Goal: Task Accomplishment & Management: Manage account settings

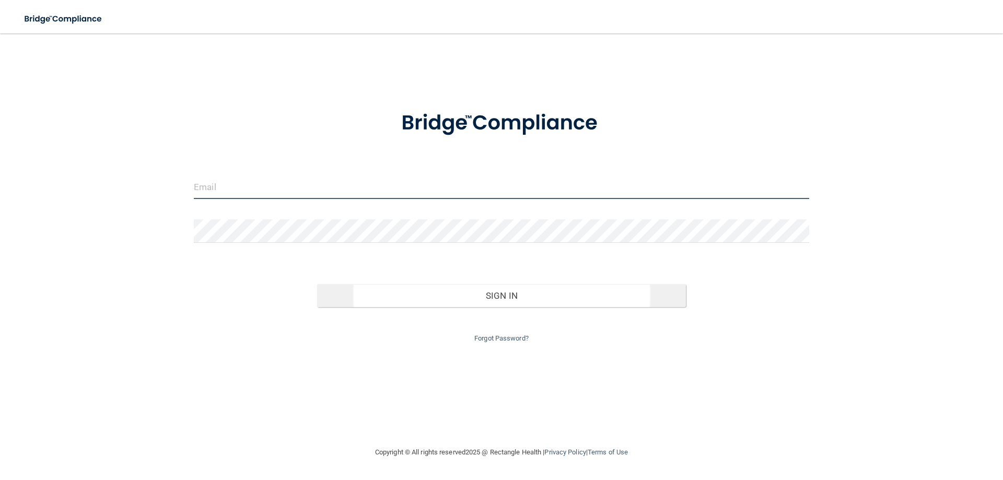
type input "[EMAIL_ADDRESS][DOMAIN_NAME]"
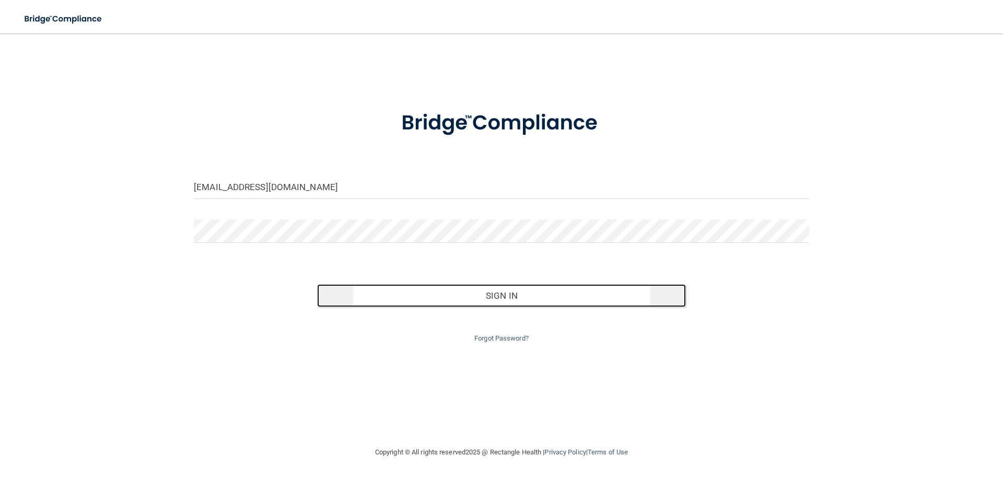
click at [493, 288] on button "Sign In" at bounding box center [501, 295] width 369 height 23
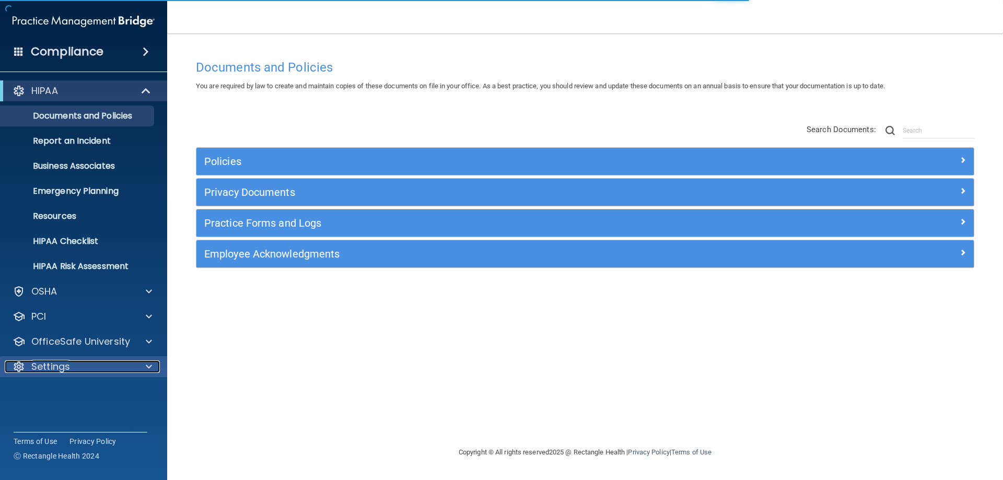
click at [55, 367] on p "Settings" at bounding box center [50, 367] width 39 height 13
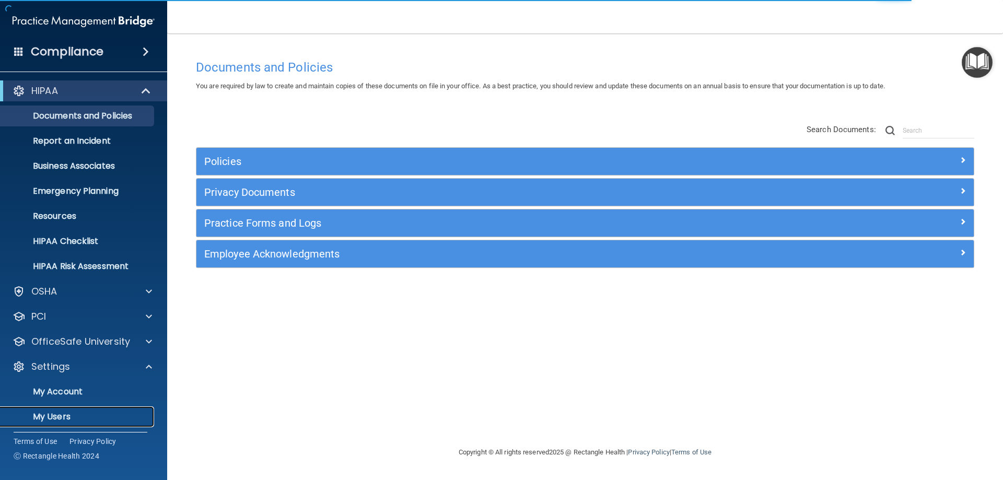
click at [65, 417] on p "My Users" at bounding box center [78, 417] width 143 height 10
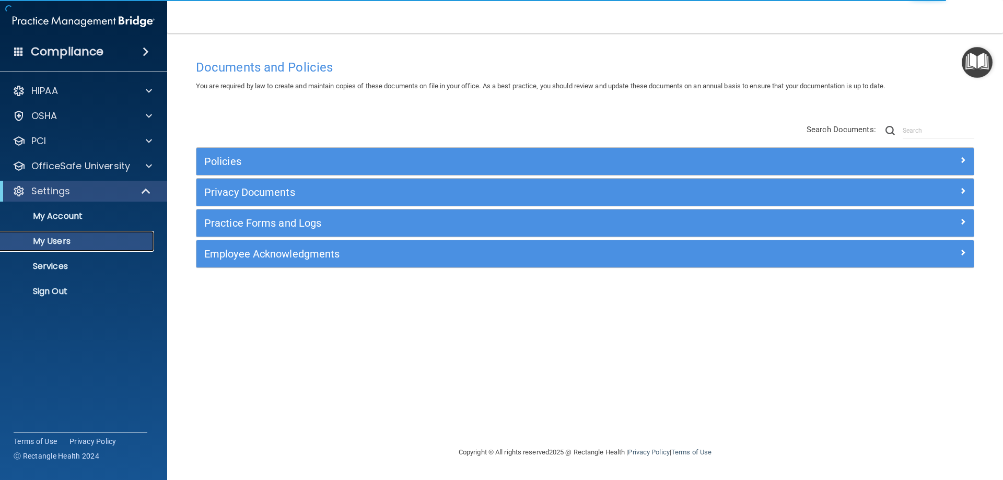
select select "20"
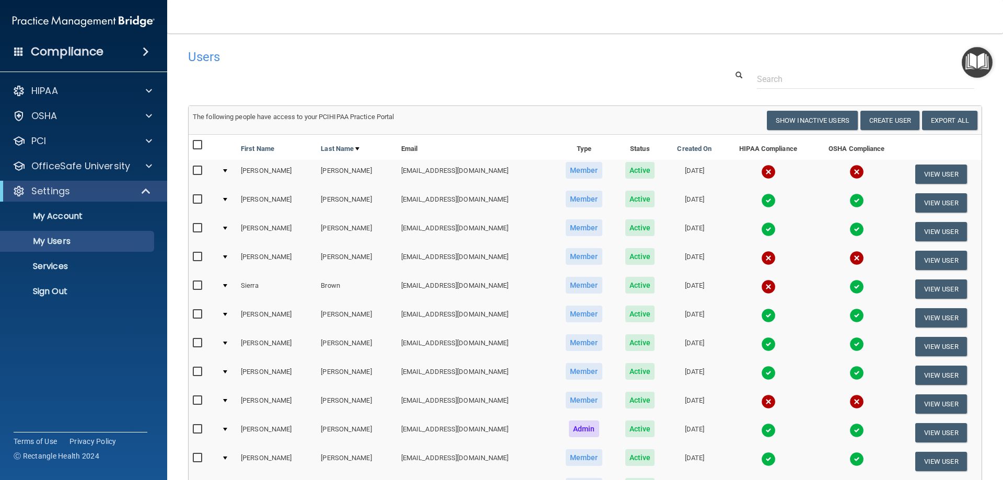
click at [199, 283] on input "checkbox" at bounding box center [199, 286] width 12 height 8
checkbox input "true"
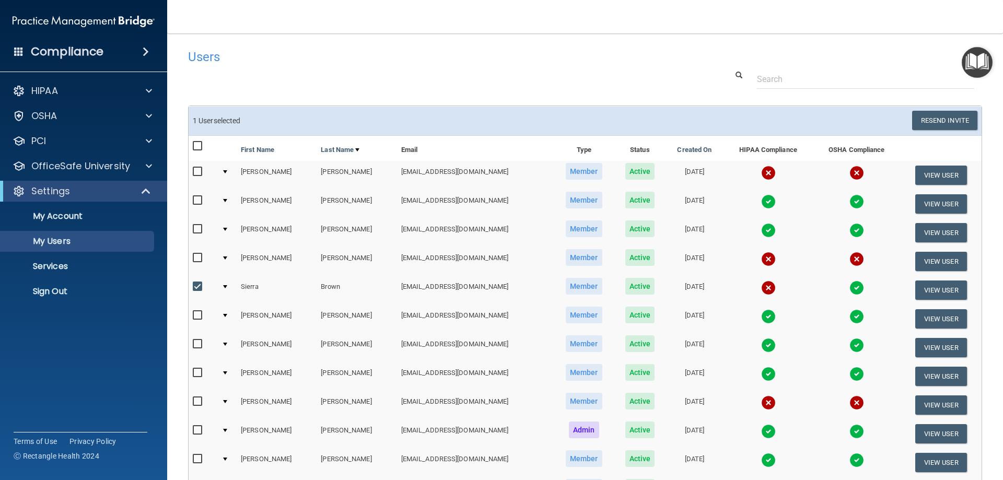
click at [227, 288] on div at bounding box center [225, 286] width 4 height 3
click at [224, 289] on td at bounding box center [226, 290] width 19 height 29
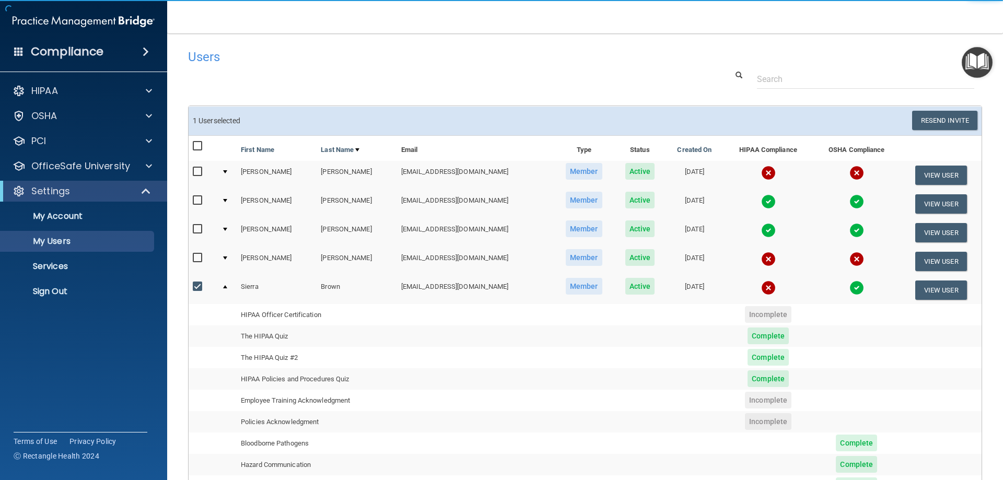
click at [228, 288] on td at bounding box center [226, 290] width 19 height 28
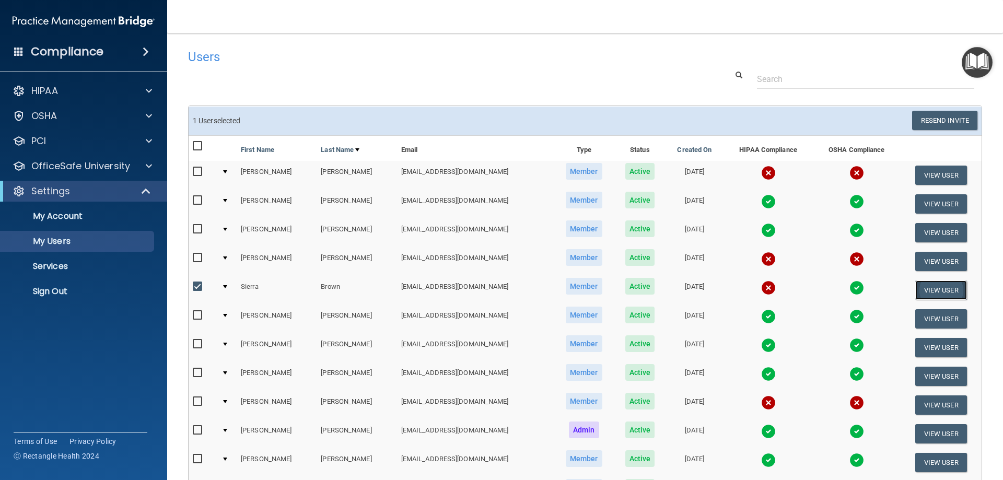
click at [917, 287] on button "View User" at bounding box center [941, 290] width 52 height 19
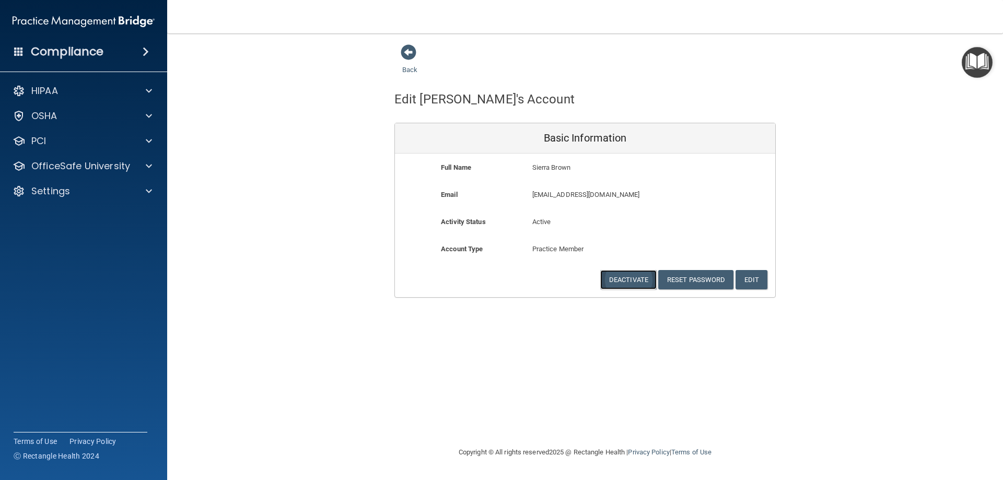
click at [626, 279] on button "Deactivate" at bounding box center [628, 279] width 56 height 19
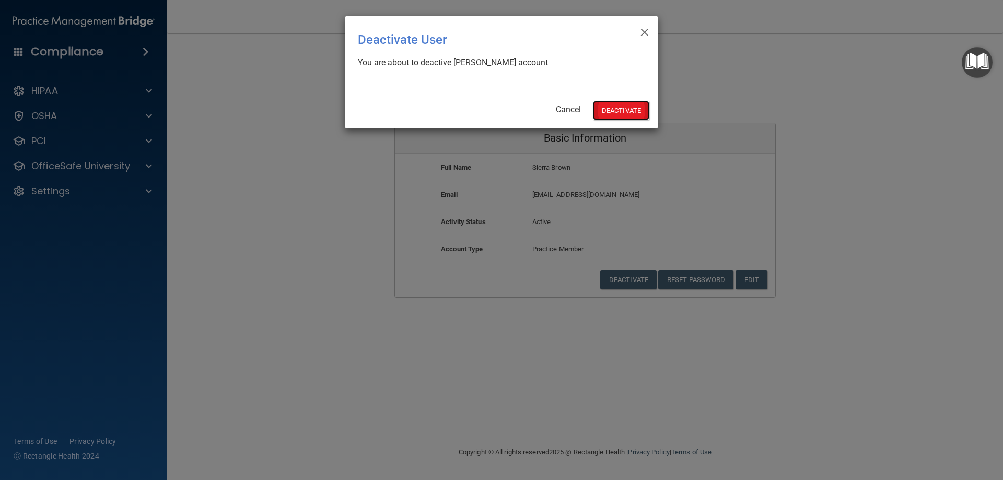
click at [627, 107] on button "Deactivate" at bounding box center [621, 110] width 56 height 19
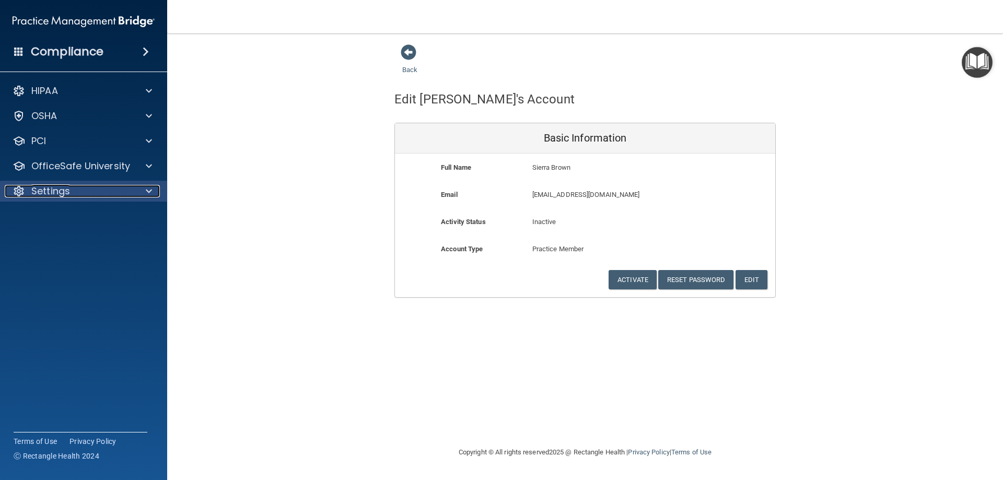
click at [60, 193] on p "Settings" at bounding box center [50, 191] width 39 height 13
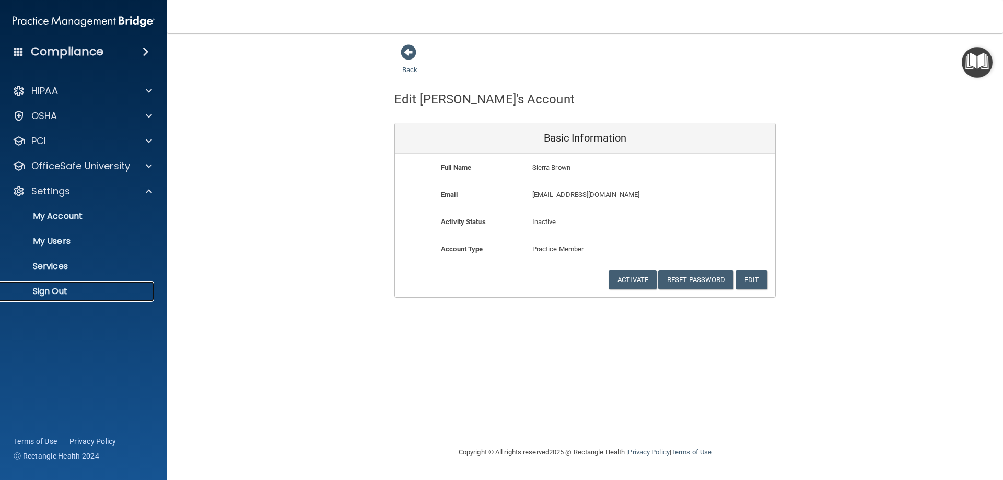
click at [79, 290] on p "Sign Out" at bounding box center [78, 291] width 143 height 10
